Goal: Information Seeking & Learning: Understand process/instructions

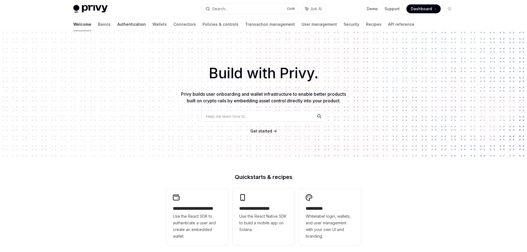
click at [117, 25] on link "Authentication" at bounding box center [131, 24] width 28 height 13
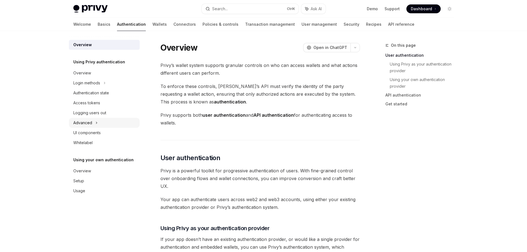
click at [93, 122] on div "Advanced" at bounding box center [104, 123] width 71 height 10
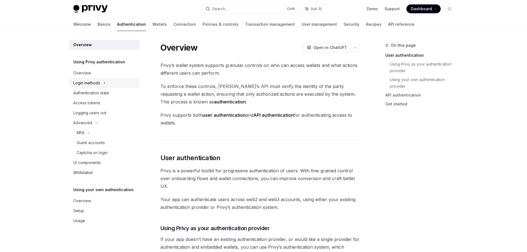
click at [89, 84] on div "Login methods" at bounding box center [86, 83] width 27 height 7
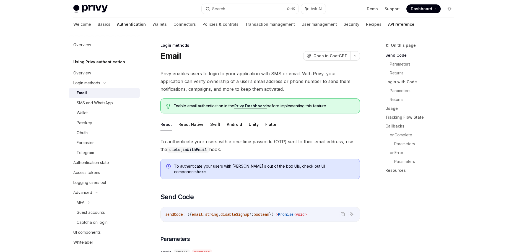
click at [388, 22] on link "API reference" at bounding box center [401, 24] width 26 height 13
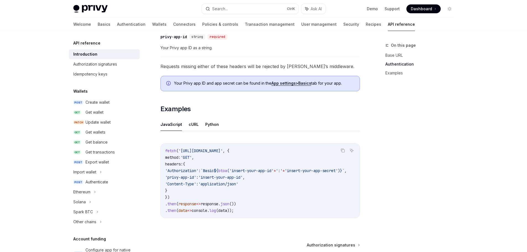
scroll to position [332, 0]
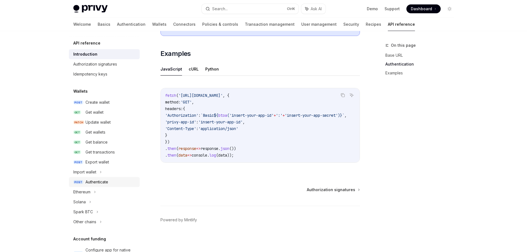
click at [108, 183] on div "Authenticate" at bounding box center [96, 182] width 23 height 7
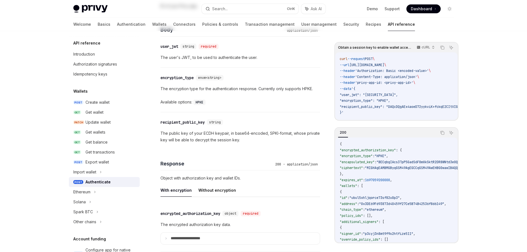
scroll to position [481, 0]
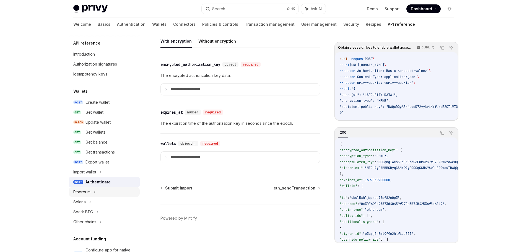
click at [87, 189] on div "Ethereum" at bounding box center [81, 192] width 17 height 7
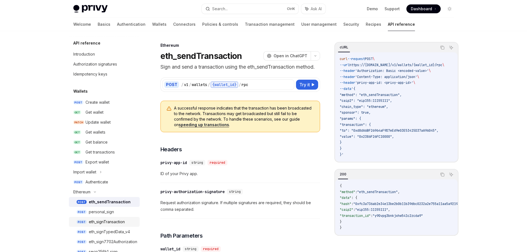
scroll to position [55, 0]
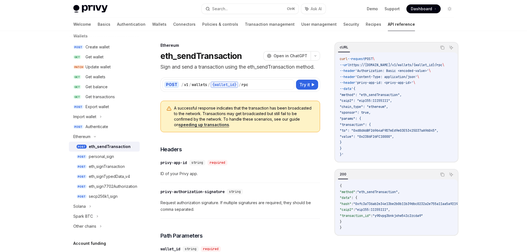
click at [116, 149] on div "eth_sendTransaction" at bounding box center [110, 146] width 42 height 7
type textarea "*"
